Goal: Check status: Check status

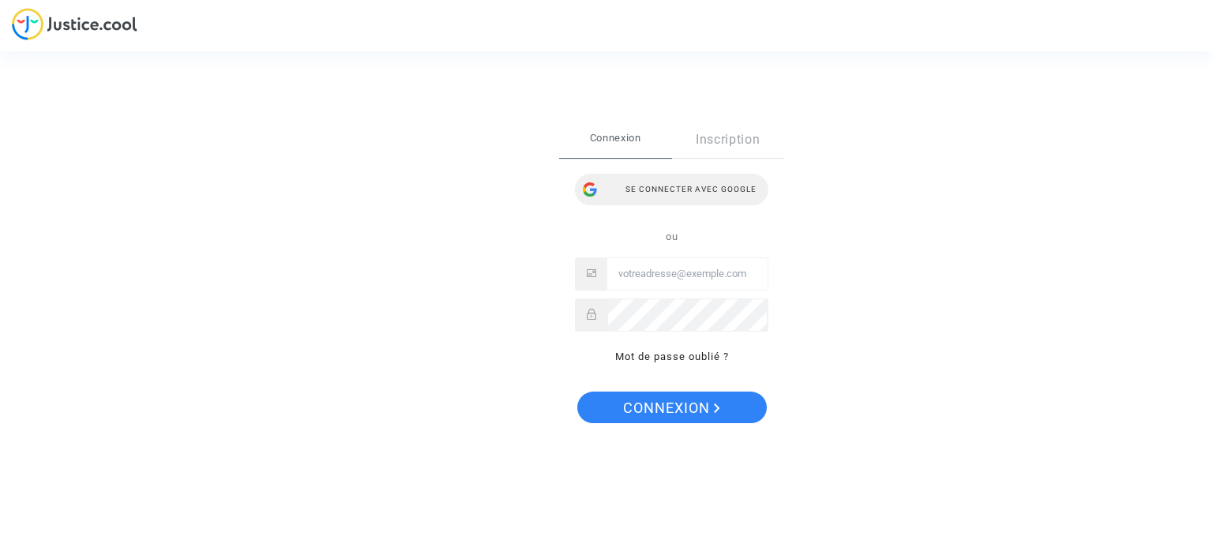
click at [686, 191] on div "Se connecter avec Google" at bounding box center [672, 190] width 194 height 32
